Goal: Use online tool/utility: Utilize a website feature to perform a specific function

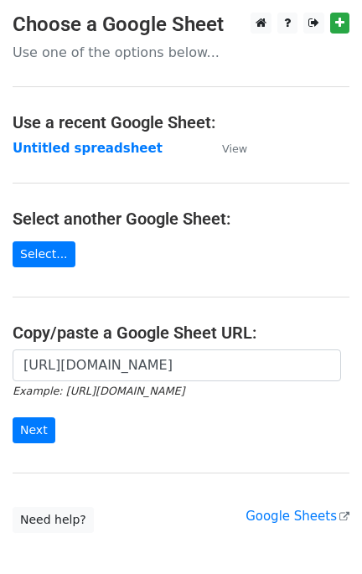
scroll to position [0, 359]
type input "https://docs.google.com/spreadsheets/d/1kcvGxVIM7ZX53IMzE2y6ZAlqVE65fxeKUI4PxLJ…"
click at [30, 442] on div "https://docs.google.com/spreadsheets/d/1kcvGxVIM7ZX53IMzE2y6ZAlqVE65fxeKUI4PxLJ…" at bounding box center [181, 404] width 362 height 111
click at [38, 433] on input "Next" at bounding box center [34, 430] width 43 height 26
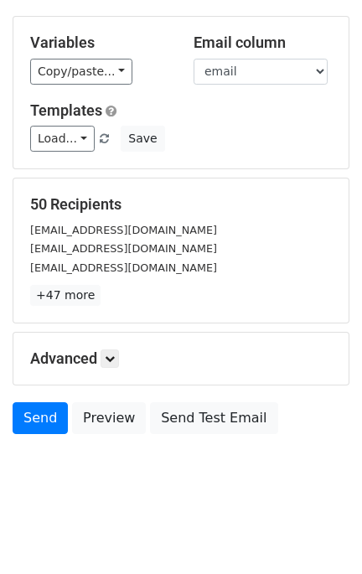
scroll to position [142, 0]
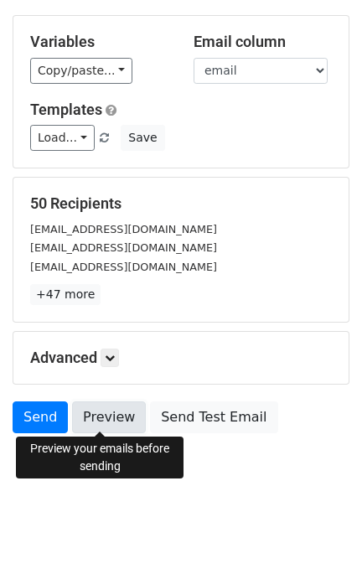
click at [121, 424] on link "Preview" at bounding box center [109, 417] width 74 height 32
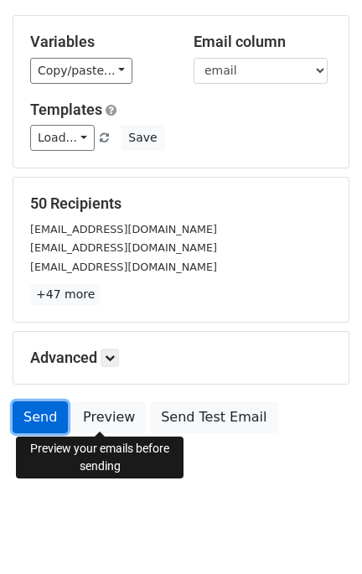
click at [26, 423] on link "Send" at bounding box center [40, 417] width 55 height 32
